Goal: Information Seeking & Learning: Learn about a topic

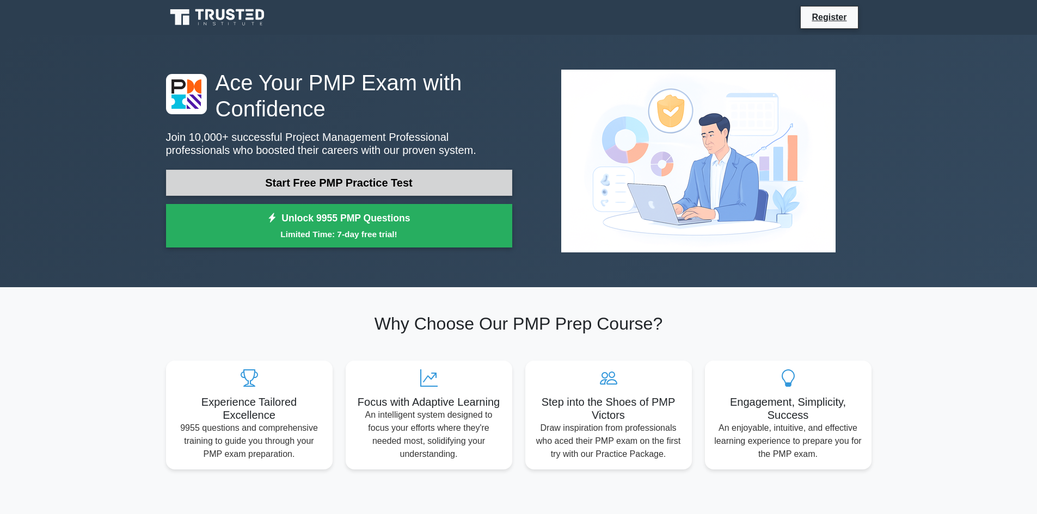
click at [365, 193] on link "Start Free PMP Practice Test" at bounding box center [339, 183] width 346 height 26
click at [393, 190] on link "Start Free PMP Practice Test" at bounding box center [339, 183] width 346 height 26
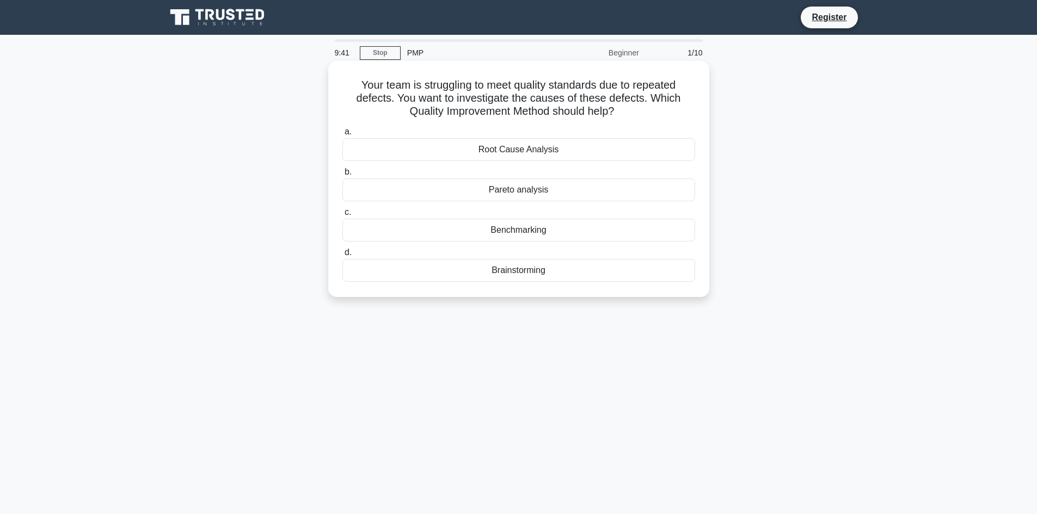
click at [457, 152] on div "Root Cause Analysis" at bounding box center [518, 149] width 353 height 23
click at [342, 136] on input "a. Root Cause Analysis" at bounding box center [342, 131] width 0 height 7
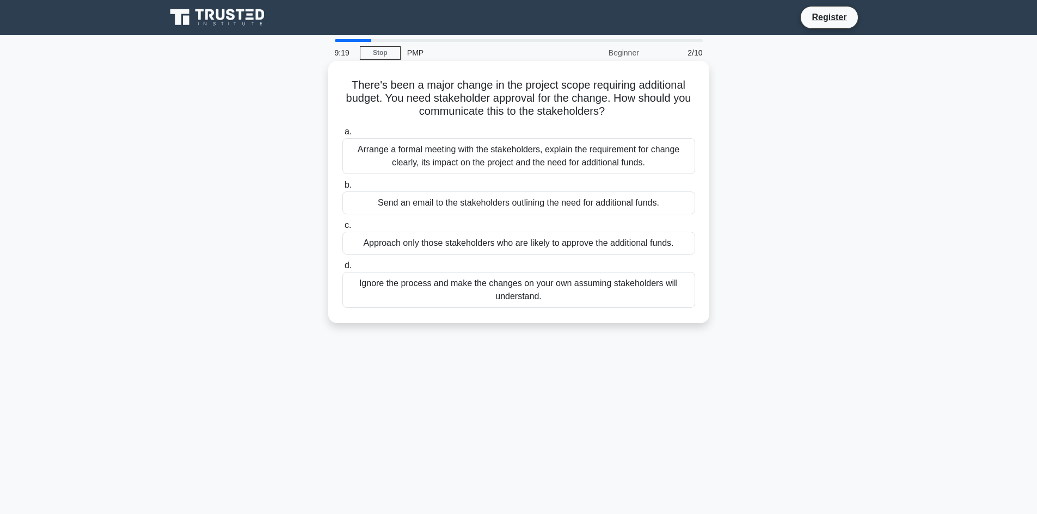
click at [439, 157] on div "Arrange a formal meeting with the stakeholders, explain the requirement for cha…" at bounding box center [518, 156] width 353 height 36
click at [342, 136] on input "a. Arrange a formal meeting with the stakeholders, explain the requirement for …" at bounding box center [342, 131] width 0 height 7
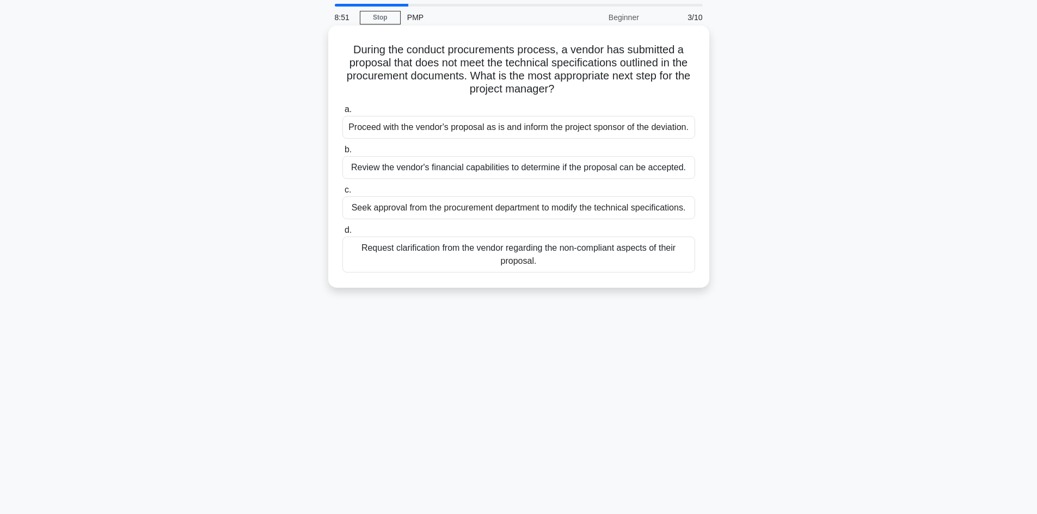
scroll to position [54, 0]
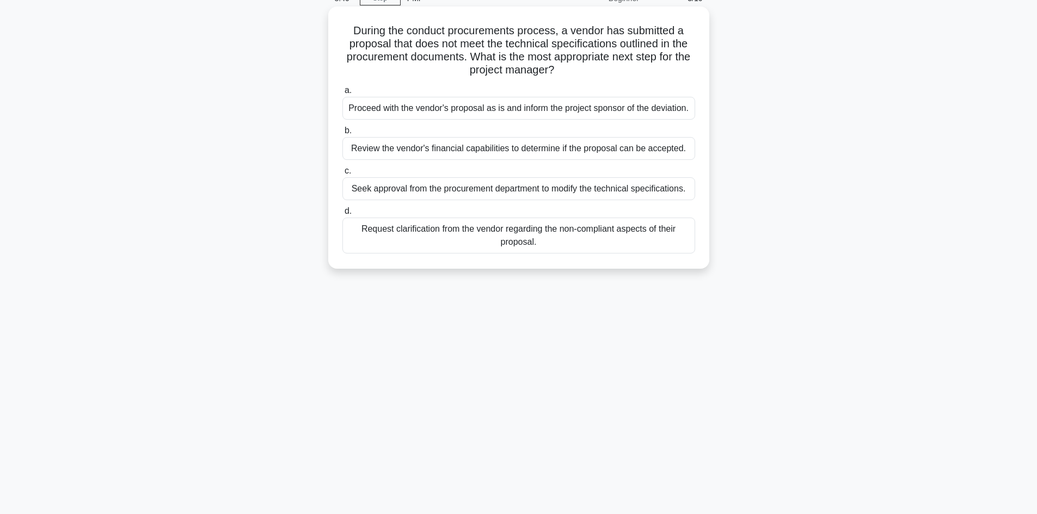
click at [514, 235] on div "Request clarification from the vendor regarding the non-compliant aspects of th…" at bounding box center [518, 236] width 353 height 36
click at [342, 215] on input "d. Request clarification from the vendor regarding the non-compliant aspects of…" at bounding box center [342, 211] width 0 height 7
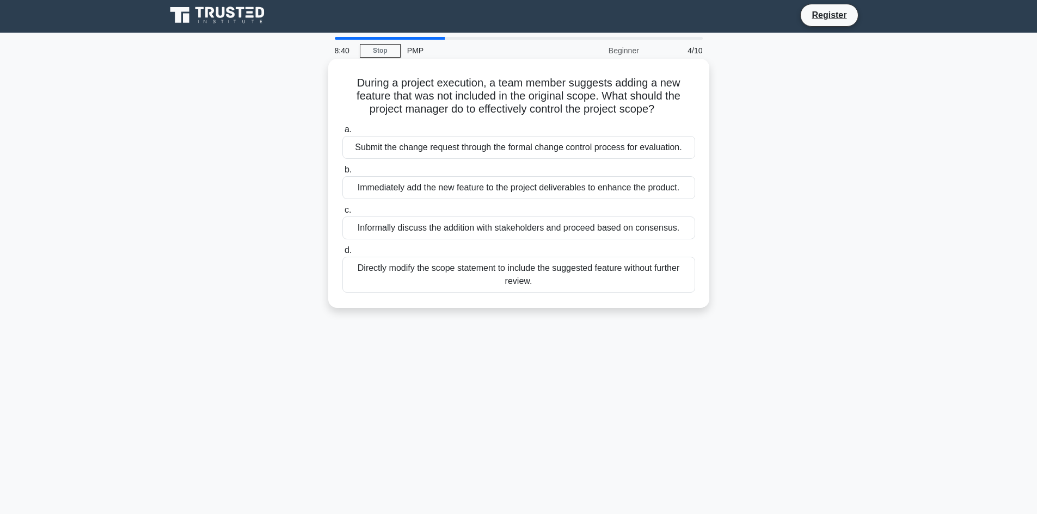
scroll to position [0, 0]
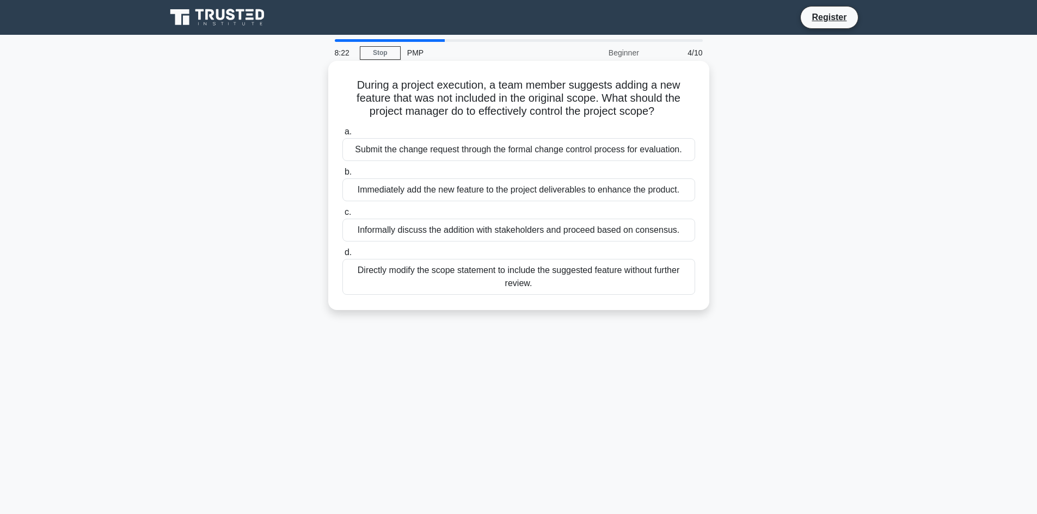
click at [401, 228] on div "Informally discuss the addition with stakeholders and proceed based on consensu…" at bounding box center [518, 230] width 353 height 23
click at [342, 216] on input "c. Informally discuss the addition with stakeholders and proceed based on conse…" at bounding box center [342, 212] width 0 height 7
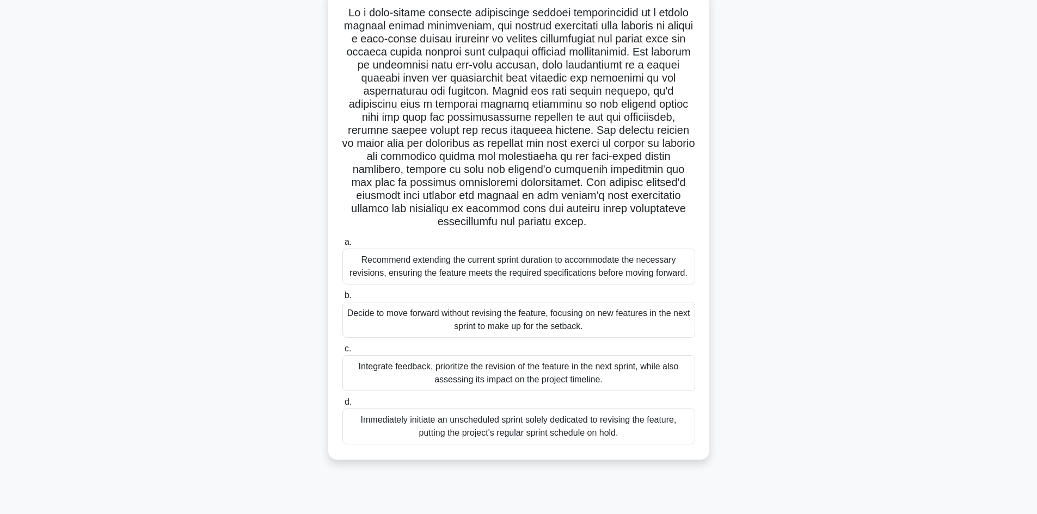
scroll to position [73, 0]
click at [528, 374] on div "Integrate feedback, prioritize the revision of the feature in the next sprint, …" at bounding box center [518, 372] width 353 height 36
click at [342, 352] on input "c. Integrate feedback, prioritize the revision of the feature in the next sprin…" at bounding box center [342, 348] width 0 height 7
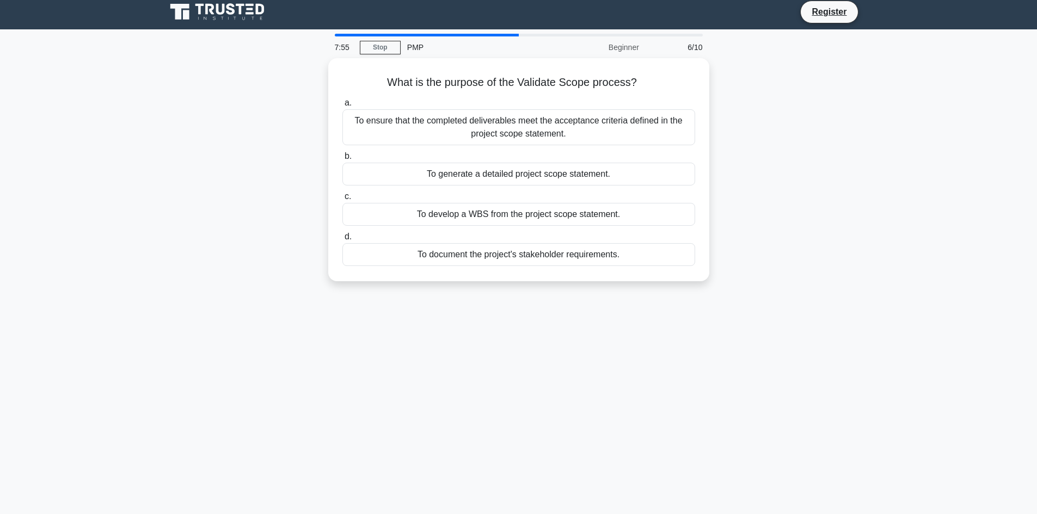
scroll to position [0, 0]
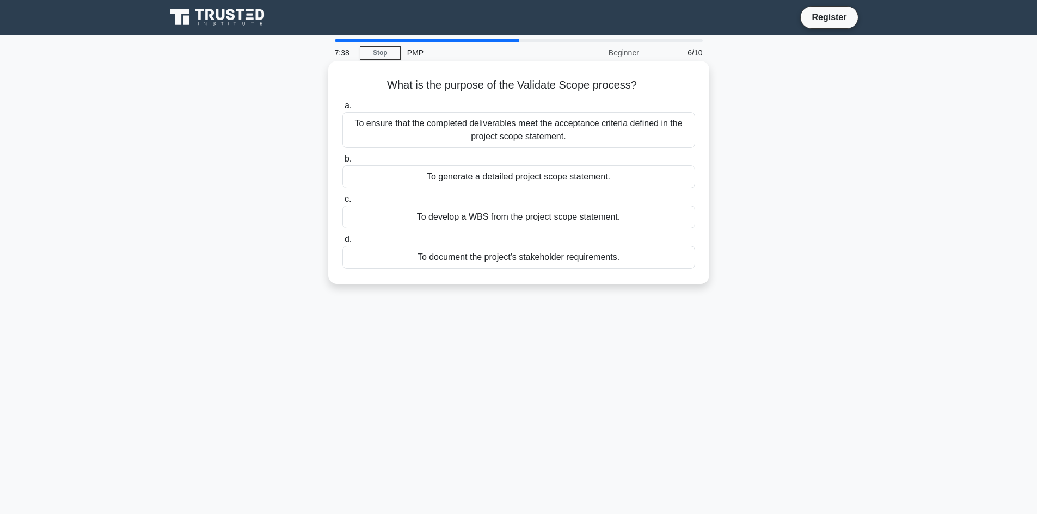
click at [434, 125] on div "To ensure that the completed deliverables meet the acceptance criteria defined …" at bounding box center [518, 130] width 353 height 36
click at [342, 109] on input "a. To ensure that the completed deliverables meet the acceptance criteria defin…" at bounding box center [342, 105] width 0 height 7
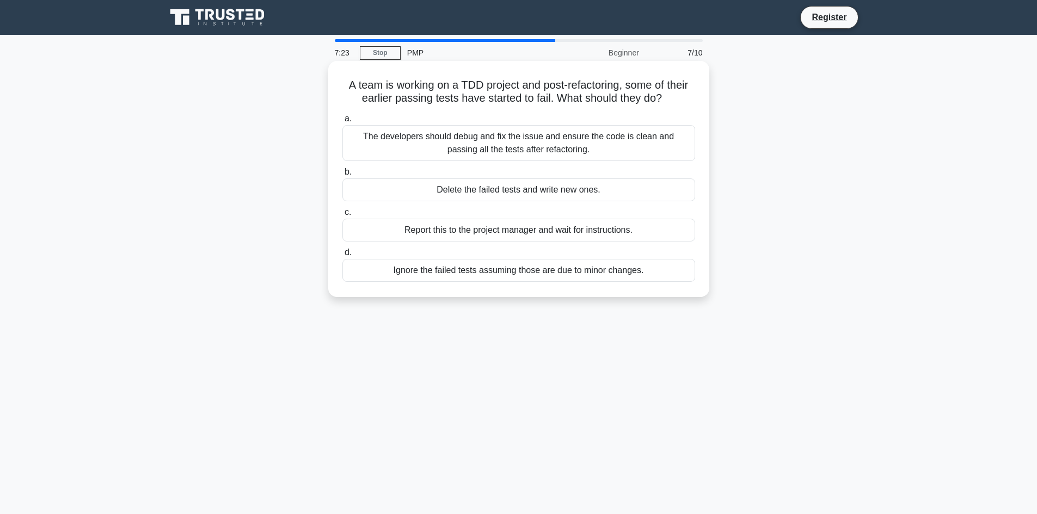
click at [410, 229] on div "Report this to the project manager and wait for instructions." at bounding box center [518, 230] width 353 height 23
click at [342, 216] on input "c. Report this to the project manager and wait for instructions." at bounding box center [342, 212] width 0 height 7
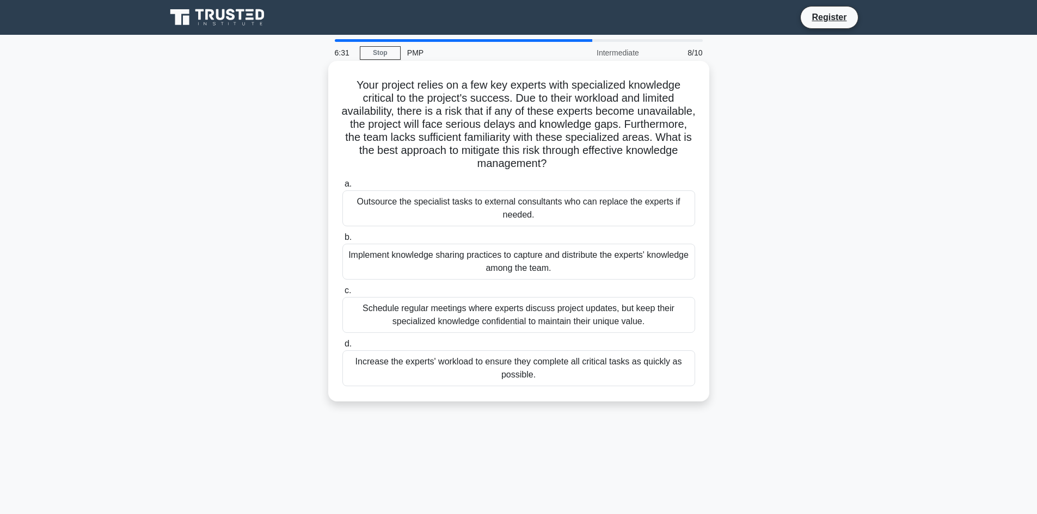
click at [507, 271] on div "Implement knowledge sharing practices to capture and distribute the experts' kn…" at bounding box center [518, 262] width 353 height 36
click at [342, 241] on input "b. Implement knowledge sharing practices to capture and distribute the experts'…" at bounding box center [342, 237] width 0 height 7
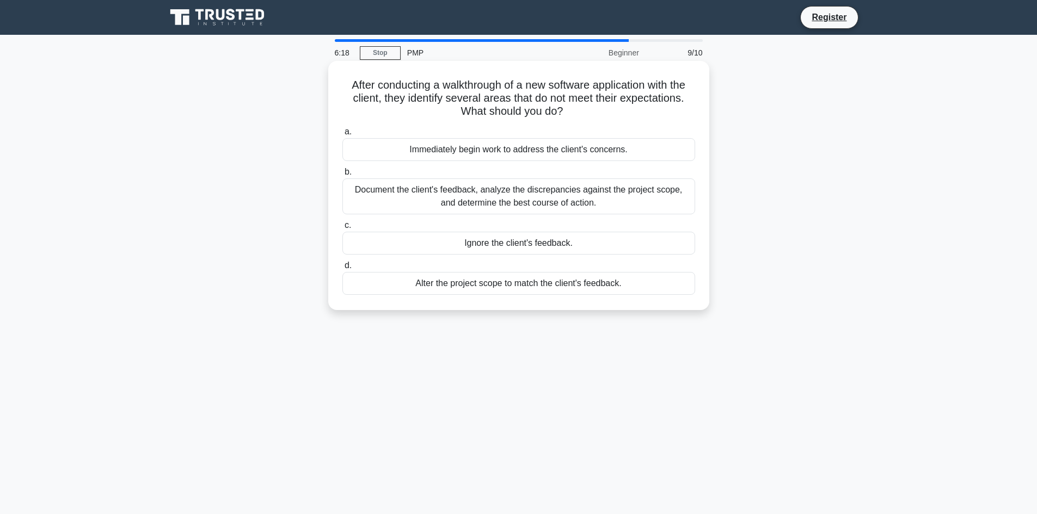
click at [589, 195] on div "Document the client's feedback, analyze the discrepancies against the project s…" at bounding box center [518, 197] width 353 height 36
click at [342, 176] on input "b. Document the client's feedback, analyze the discrepancies against the projec…" at bounding box center [342, 172] width 0 height 7
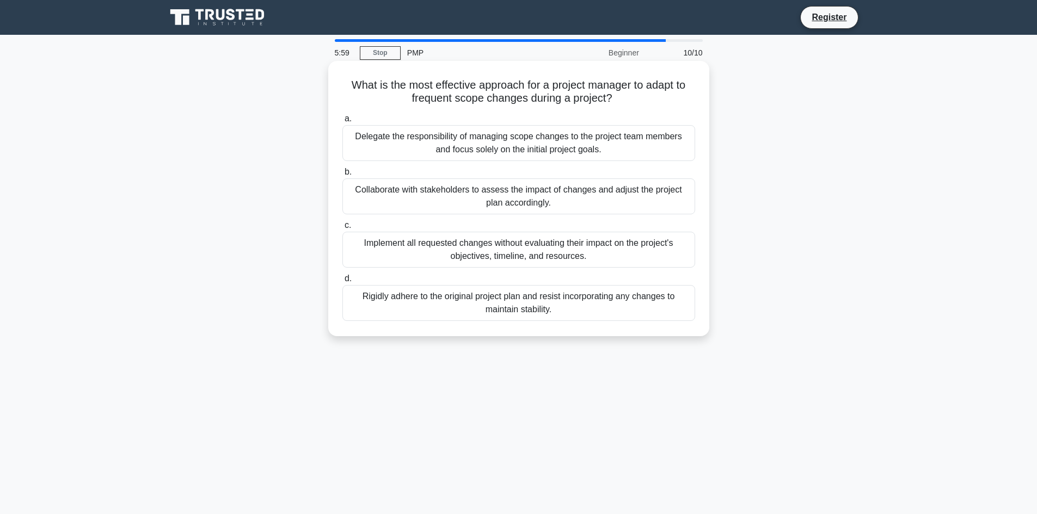
click at [588, 195] on div "Collaborate with stakeholders to assess the impact of changes and adjust the pr…" at bounding box center [518, 197] width 353 height 36
click at [342, 176] on input "b. Collaborate with stakeholders to assess the impact of changes and adjust the…" at bounding box center [342, 172] width 0 height 7
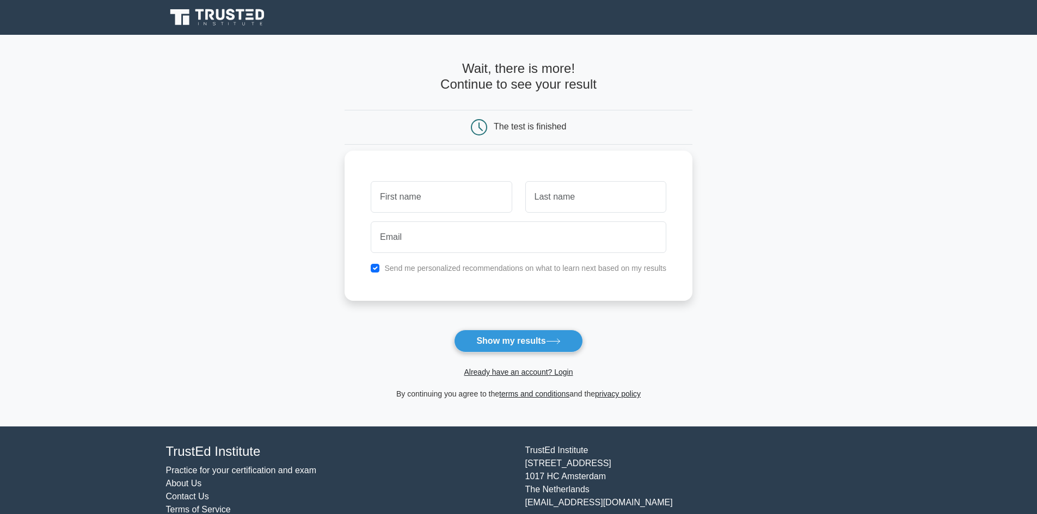
click at [589, 269] on label "Send me personalized recommendations on what to learn next based on my results" at bounding box center [525, 268] width 282 height 9
click at [589, 267] on label "Send me personalized recommendations on what to learn next based on my results" at bounding box center [525, 268] width 282 height 9
click at [414, 267] on label "Send me personalized recommendations on what to learn next based on my results" at bounding box center [525, 268] width 282 height 9
click at [391, 267] on label "Send me personalized recommendations on what to learn next based on my results" at bounding box center [525, 268] width 282 height 9
click at [383, 267] on div "Send me personalized recommendations on what to learn next based on my results" at bounding box center [518, 268] width 309 height 13
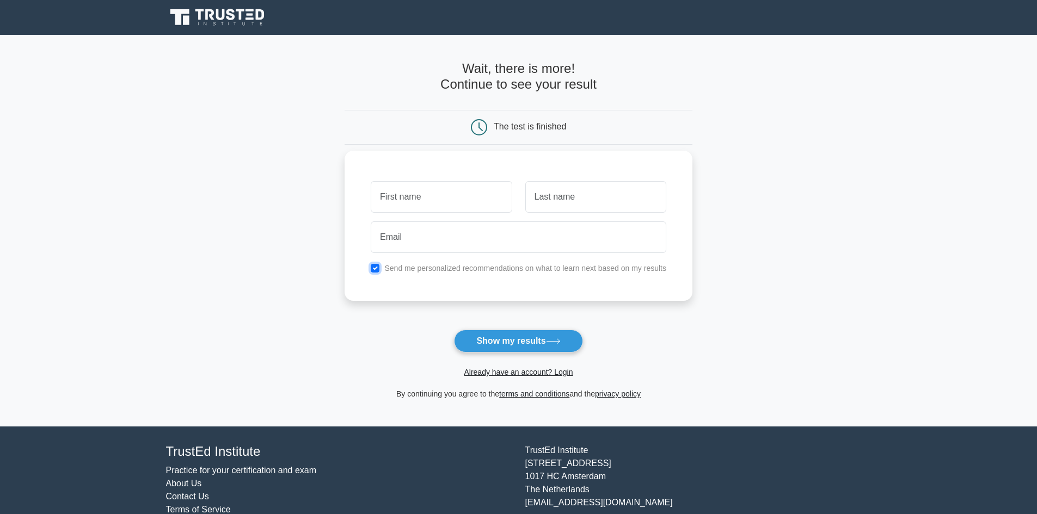
click at [377, 267] on input "checkbox" at bounding box center [375, 268] width 9 height 9
checkbox input "false"
click at [478, 341] on button "Show my results" at bounding box center [518, 341] width 128 height 23
type input "Gius"
type input "wp"
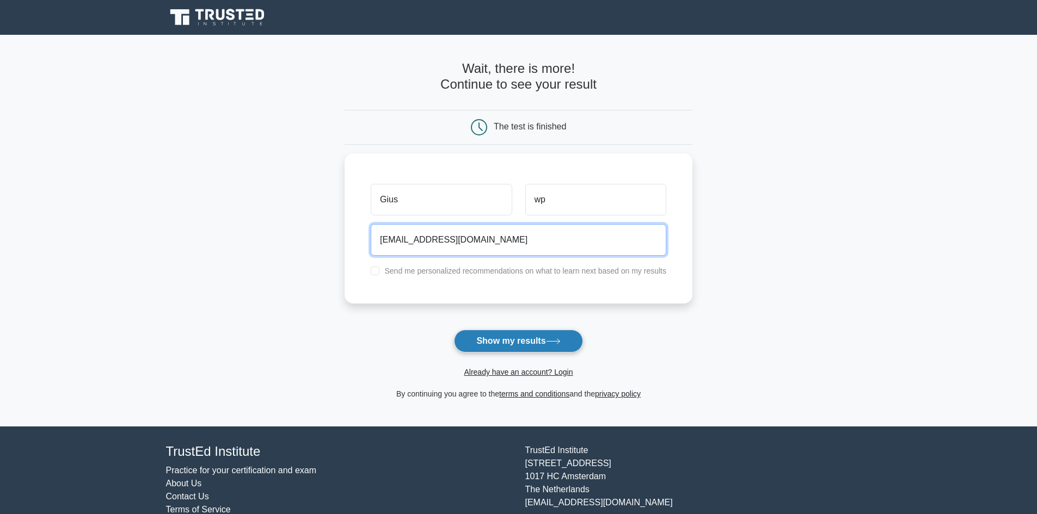
type input "pwwpp@dll.it"
click at [513, 350] on button "Show my results" at bounding box center [518, 341] width 128 height 23
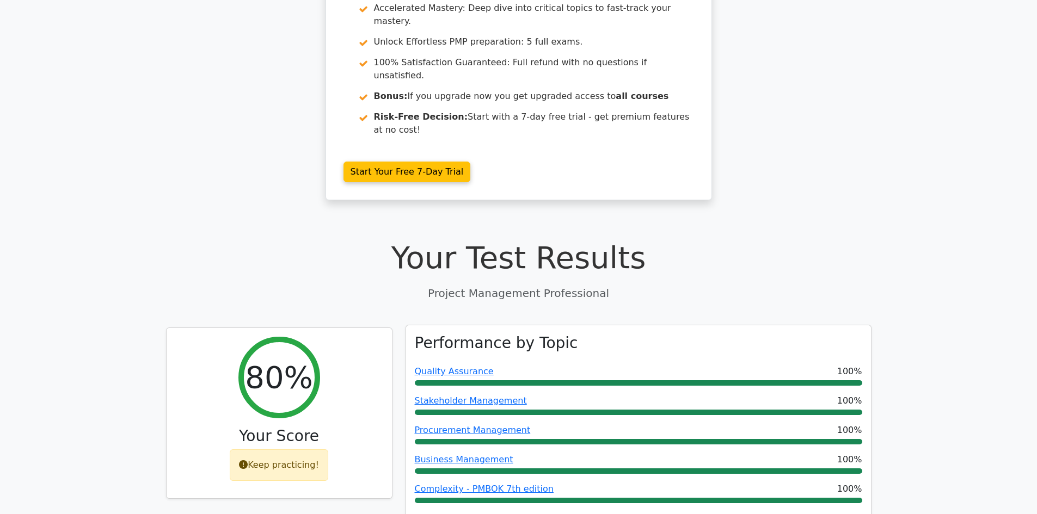
scroll to position [272, 0]
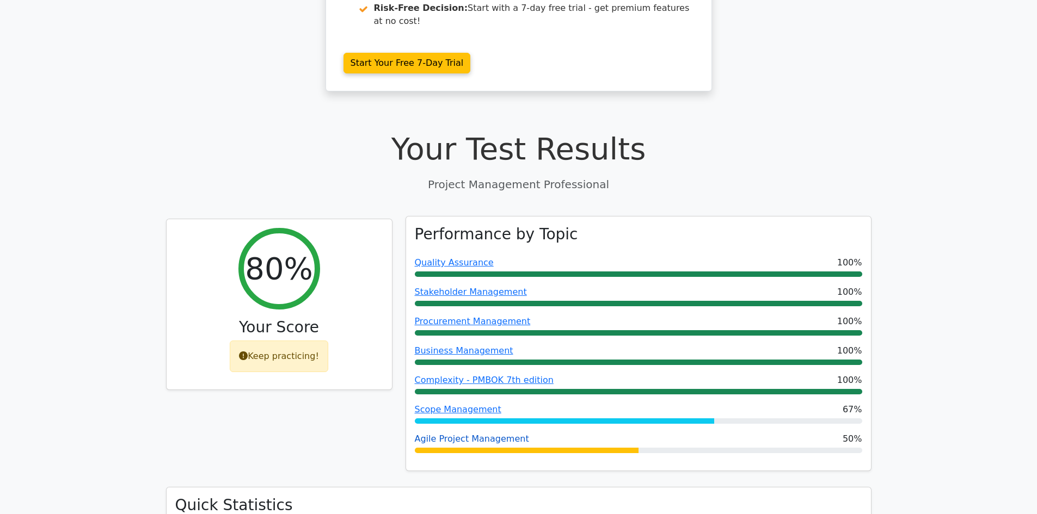
click at [458, 434] on link "Agile Project Management" at bounding box center [472, 439] width 114 height 10
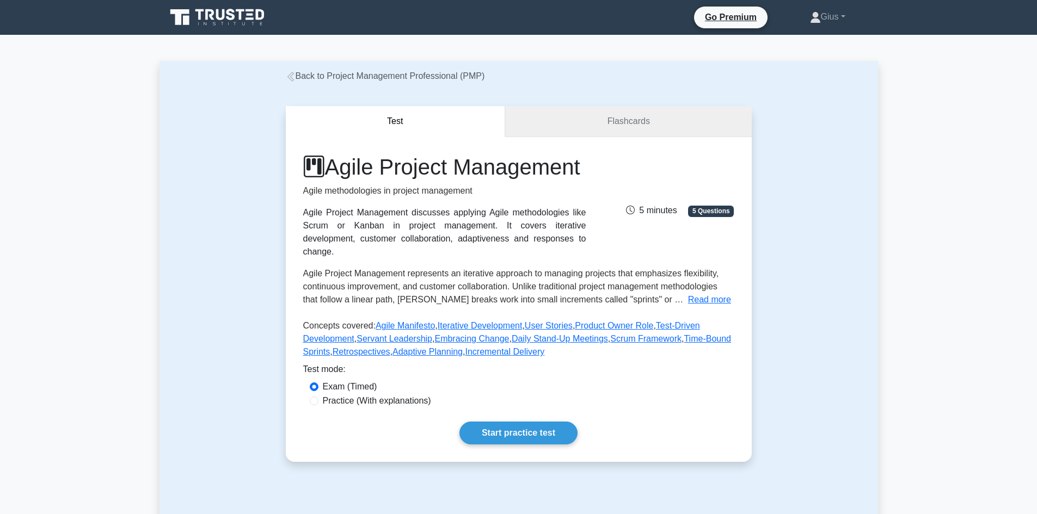
click at [622, 126] on link "Flashcards" at bounding box center [628, 121] width 246 height 31
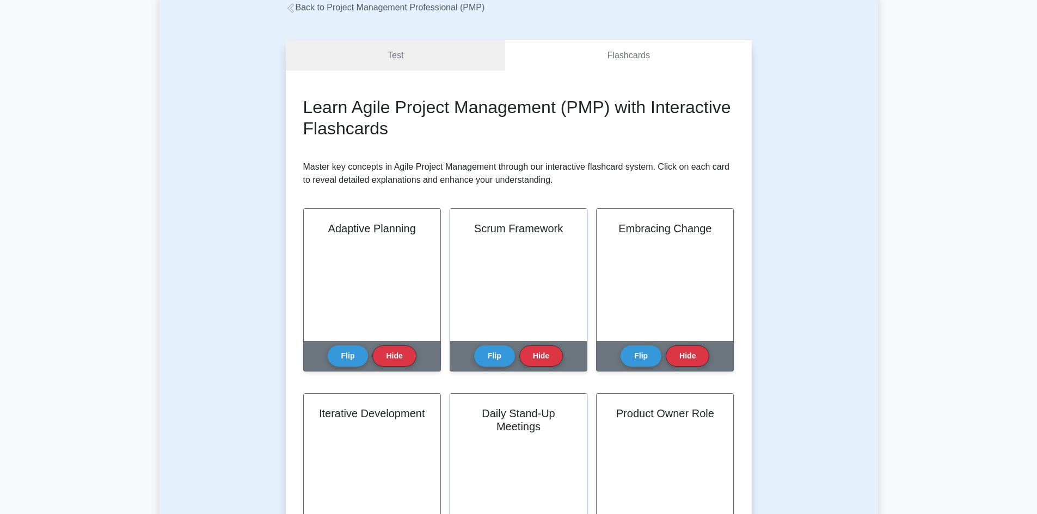
scroll to position [163, 0]
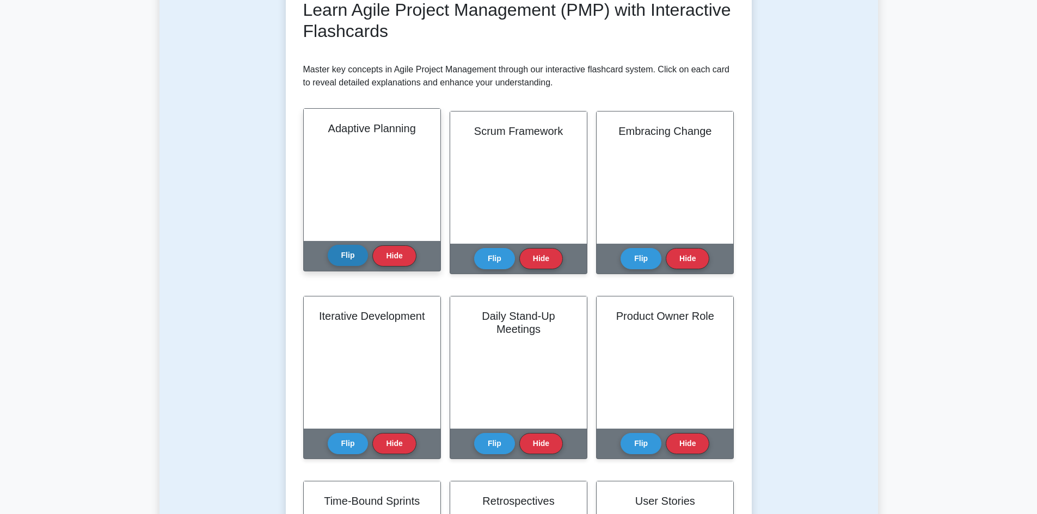
click at [353, 247] on button "Flip" at bounding box center [348, 255] width 41 height 21
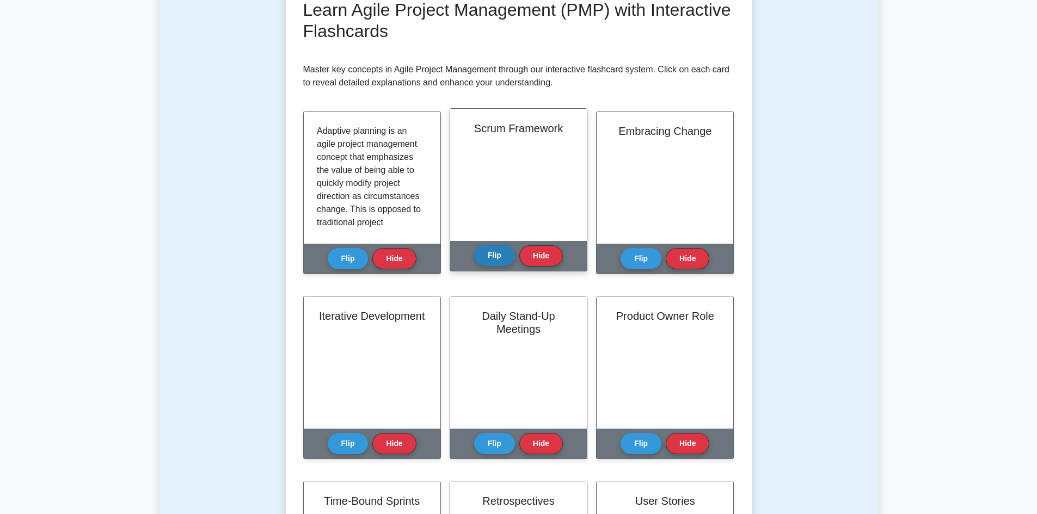
click at [502, 255] on button "Flip" at bounding box center [494, 255] width 41 height 21
